Goal: Check status: Check status

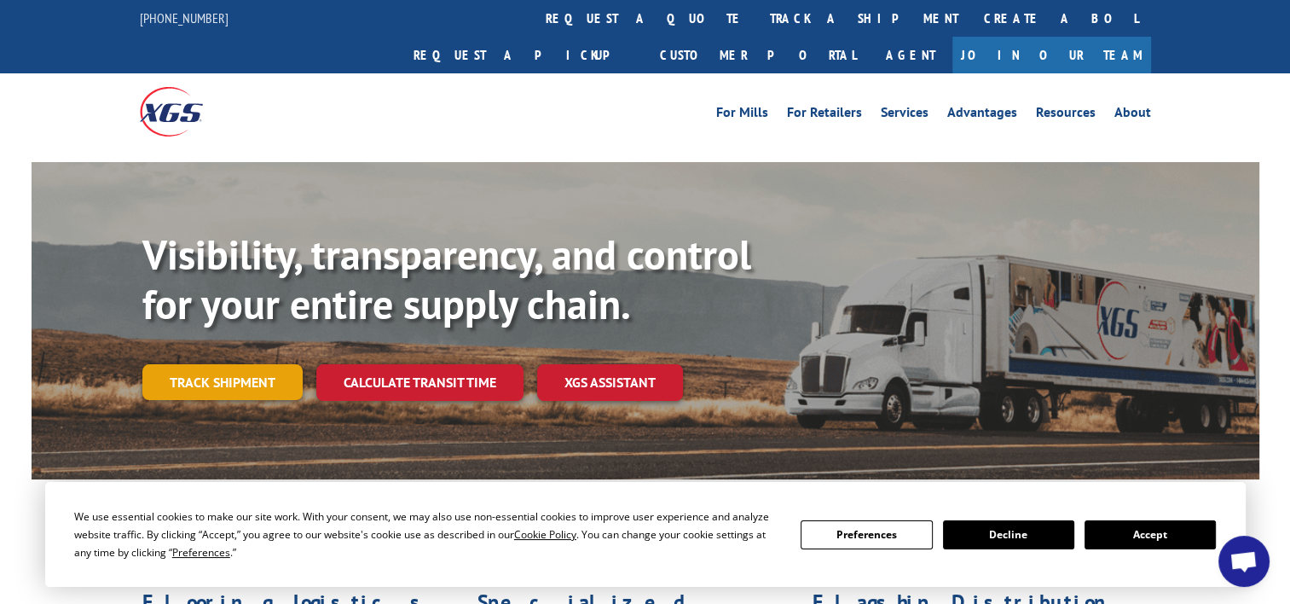
click at [235, 364] on link "Track shipment" at bounding box center [222, 382] width 160 height 36
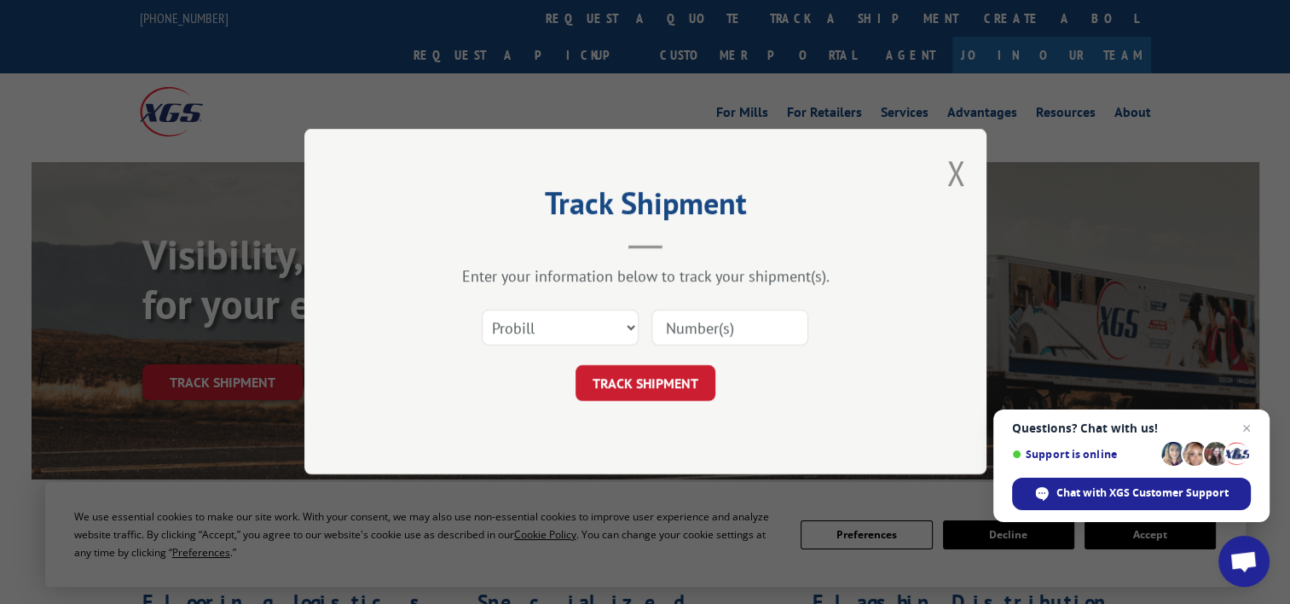
click at [689, 321] on input at bounding box center [729, 328] width 157 height 36
type input "50865029"
click at [653, 380] on button "TRACK SHIPMENT" at bounding box center [645, 384] width 140 height 36
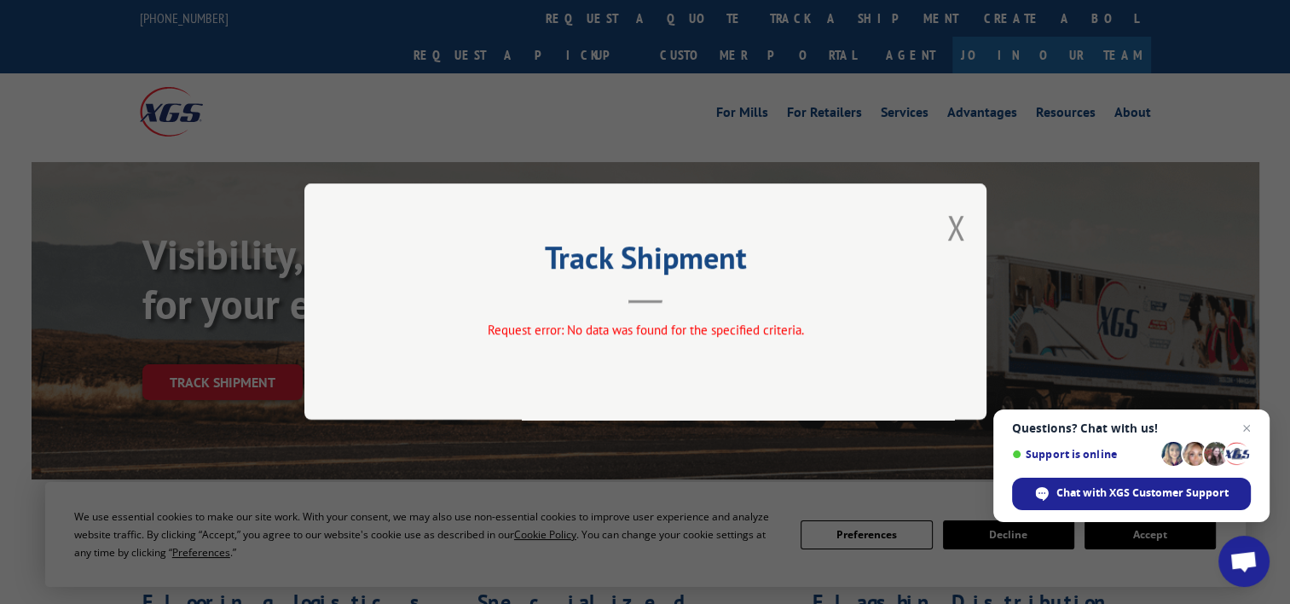
click at [938, 235] on div "Track Shipment Request error: No data was found for the specified criteria." at bounding box center [645, 301] width 682 height 236
click at [957, 227] on button "Close modal" at bounding box center [955, 227] width 19 height 45
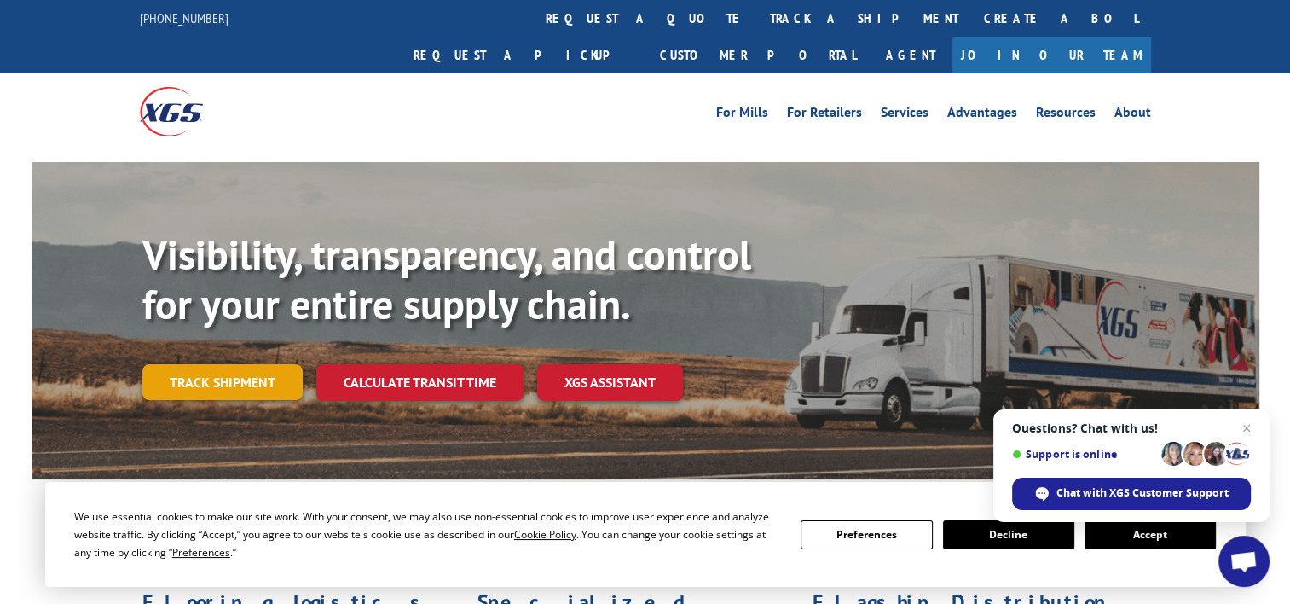
click at [223, 364] on link "Track shipment" at bounding box center [222, 382] width 160 height 36
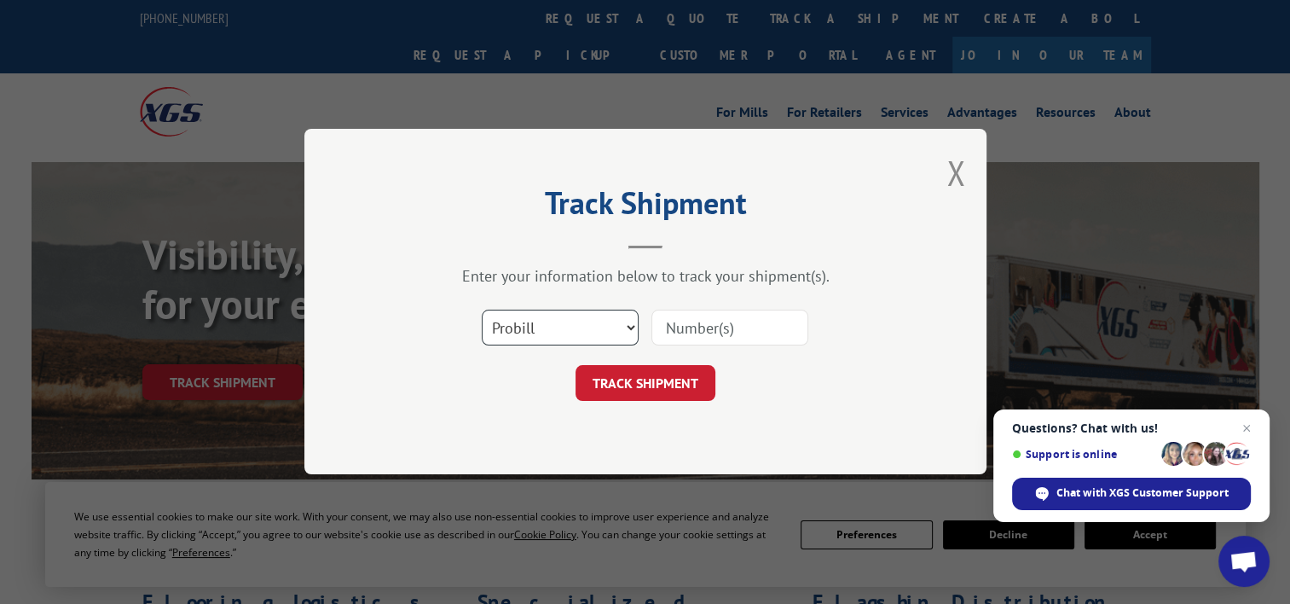
click at [631, 326] on select "Select category... Probill BOL PO" at bounding box center [560, 328] width 157 height 36
select select "bol"
click at [482, 310] on select "Select category... Probill BOL PO" at bounding box center [560, 328] width 157 height 36
click at [740, 327] on input at bounding box center [729, 328] width 157 height 36
type input "50865029"
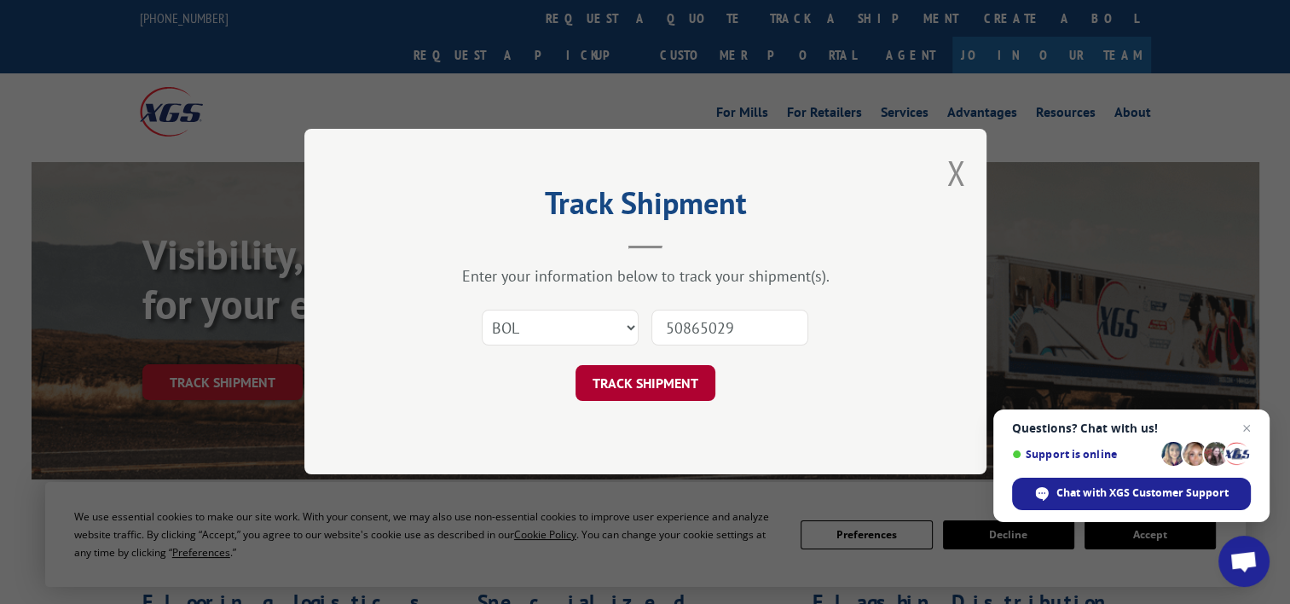
click at [632, 374] on button "TRACK SHIPMENT" at bounding box center [645, 384] width 140 height 36
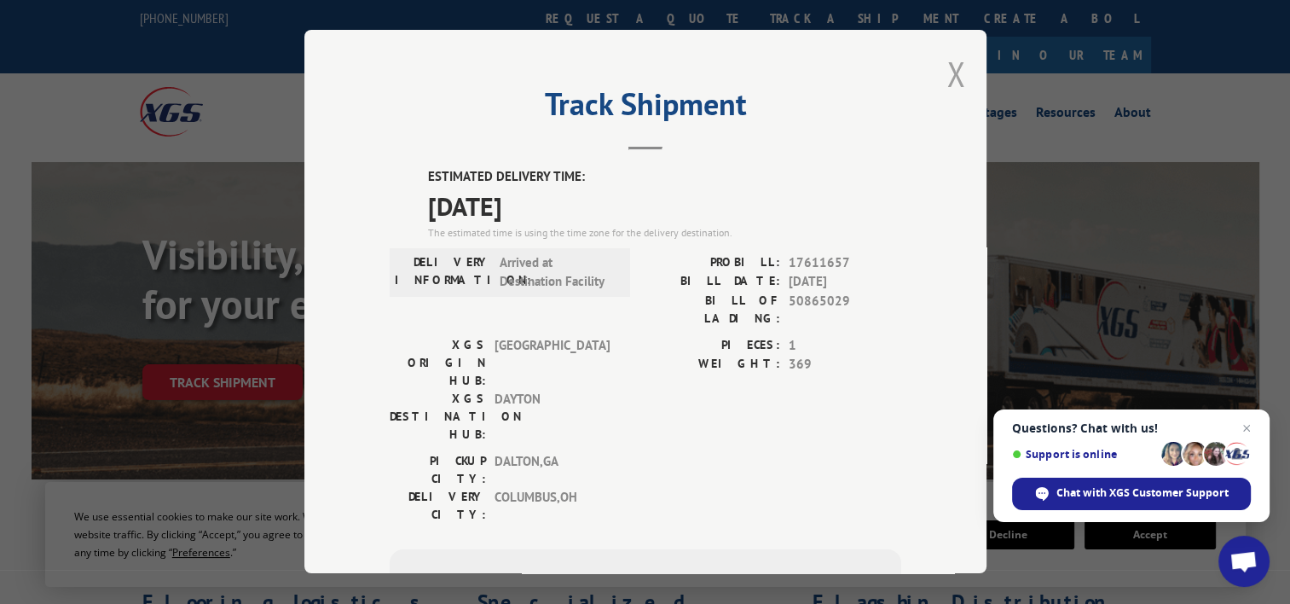
click at [956, 72] on button "Close modal" at bounding box center [955, 73] width 19 height 45
